Goal: Task Accomplishment & Management: Complete application form

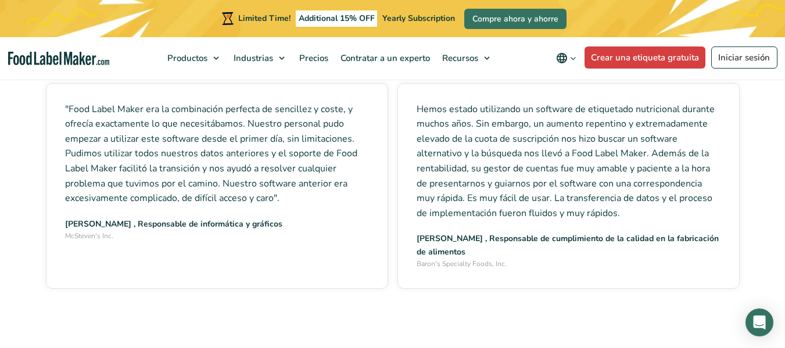
scroll to position [4008, 0]
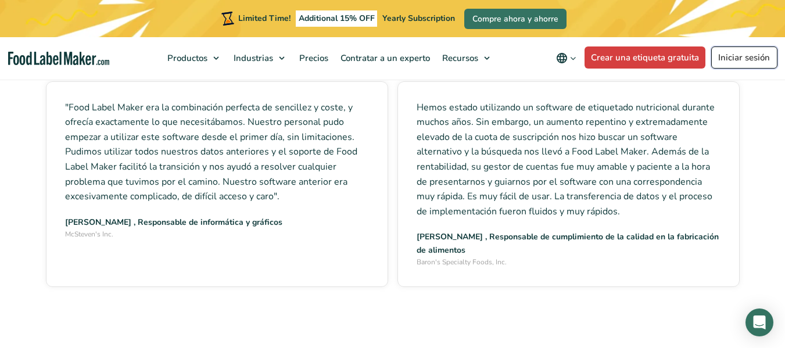
click at [734, 64] on link "Iniciar sesión" at bounding box center [744, 57] width 66 height 22
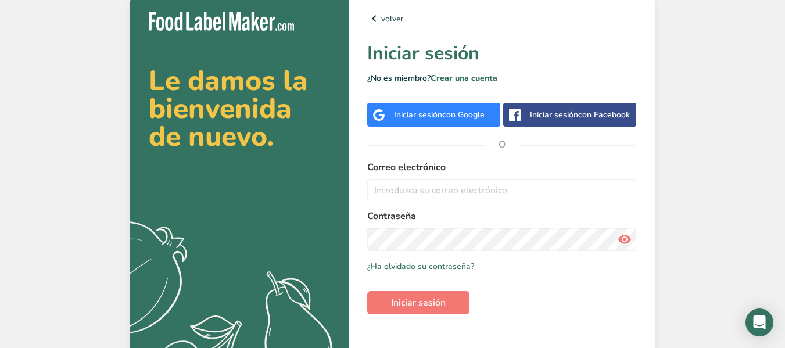
click at [462, 109] on span "con Google" at bounding box center [463, 114] width 42 height 11
